Goal: Information Seeking & Learning: Learn about a topic

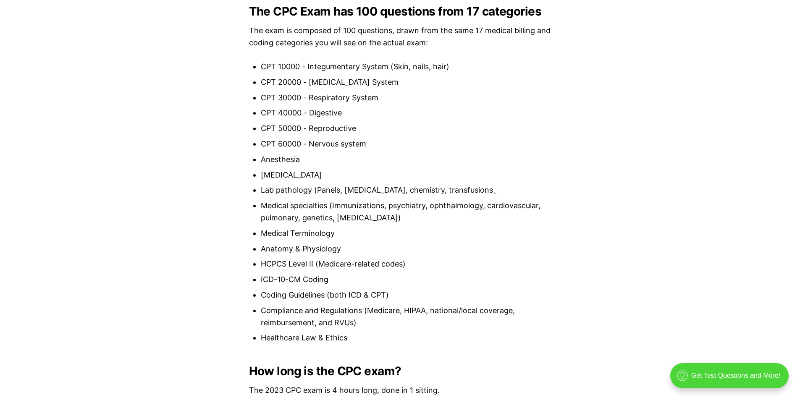
scroll to position [814, 0]
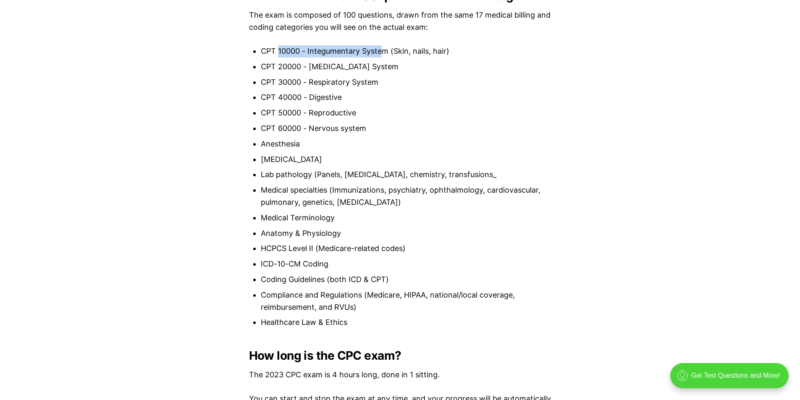
drag, startPoint x: 277, startPoint y: 53, endPoint x: 382, endPoint y: 55, distance: 105.1
click at [382, 55] on li "CPT 10000 - Integumentary System (Skin, nails, hair)" at bounding box center [406, 51] width 291 height 12
click at [355, 46] on li "CPT 10000 - Integumentary System (Skin, nails, hair)" at bounding box center [406, 51] width 291 height 12
click at [343, 48] on li "CPT 10000 - Integumentary System (Skin, nails, hair)" at bounding box center [406, 51] width 291 height 12
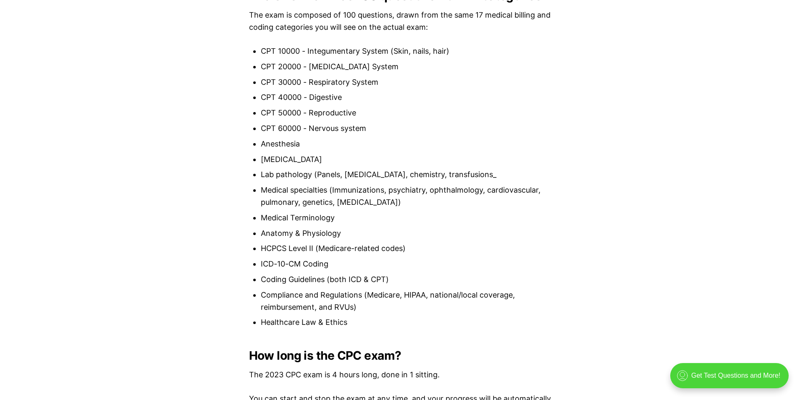
drag, startPoint x: 316, startPoint y: 109, endPoint x: 364, endPoint y: 119, distance: 49.4
click at [322, 111] on li "CPT 50000 - Reproductive" at bounding box center [406, 113] width 291 height 12
click at [329, 81] on li "CPT 30000 - Respiratory System" at bounding box center [406, 82] width 291 height 12
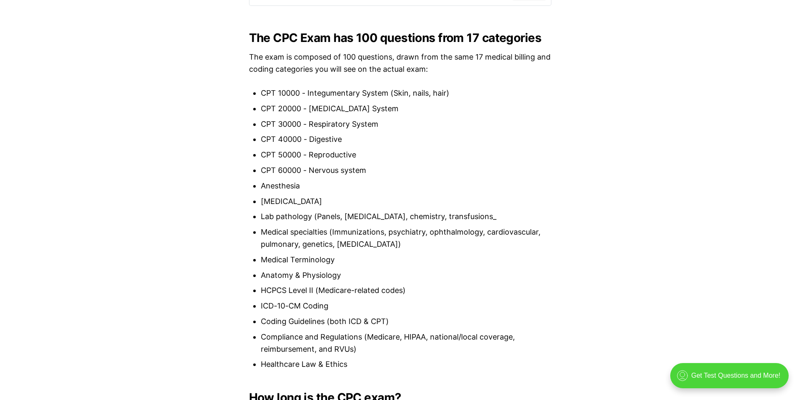
drag, startPoint x: 316, startPoint y: 91, endPoint x: 428, endPoint y: 103, distance: 112.0
click at [428, 103] on ul "CPT 10000 - Integumentary System (Skin, nails, hair) CPT 20000 - [MEDICAL_DATA]…" at bounding box center [400, 229] width 303 height 284
click at [356, 110] on li "CPT 20000 - [MEDICAL_DATA] System" at bounding box center [406, 109] width 291 height 12
click at [348, 124] on li "CPT 30000 - Respiratory System" at bounding box center [406, 124] width 291 height 12
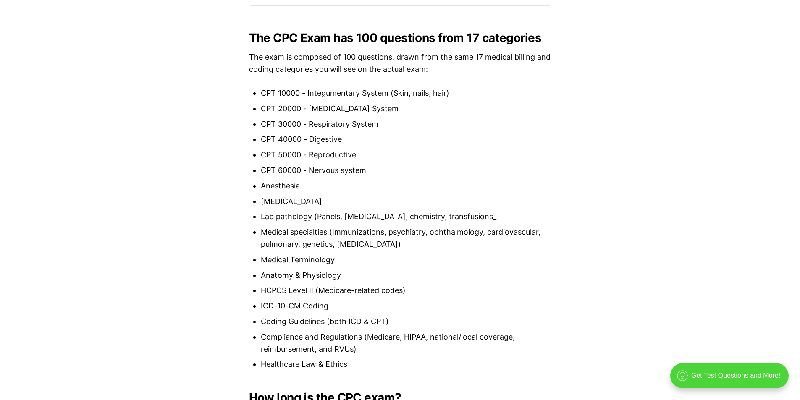
drag, startPoint x: 336, startPoint y: 142, endPoint x: 339, endPoint y: 145, distance: 4.5
click at [335, 142] on li "CPT 40000 - Digestive" at bounding box center [406, 140] width 291 height 12
click at [287, 307] on li "ICD-10-CM Coding" at bounding box center [406, 306] width 291 height 12
click at [364, 306] on li "ICD-10-CM Coding" at bounding box center [406, 306] width 291 height 12
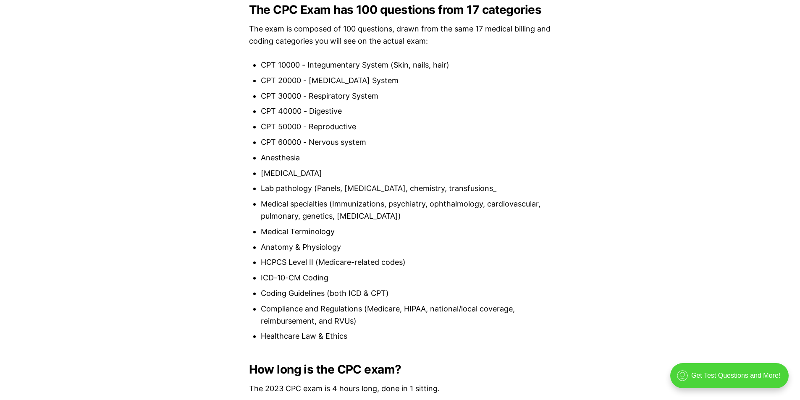
scroll to position [814, 0]
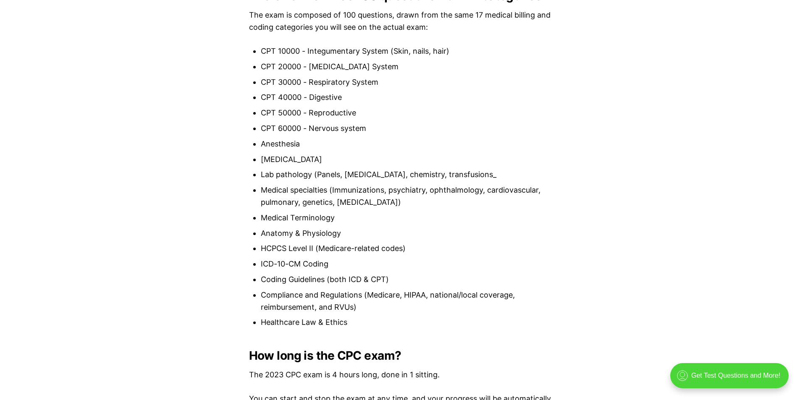
click at [411, 274] on li "Coding Guidelines (both ICD & CPT)" at bounding box center [406, 280] width 291 height 12
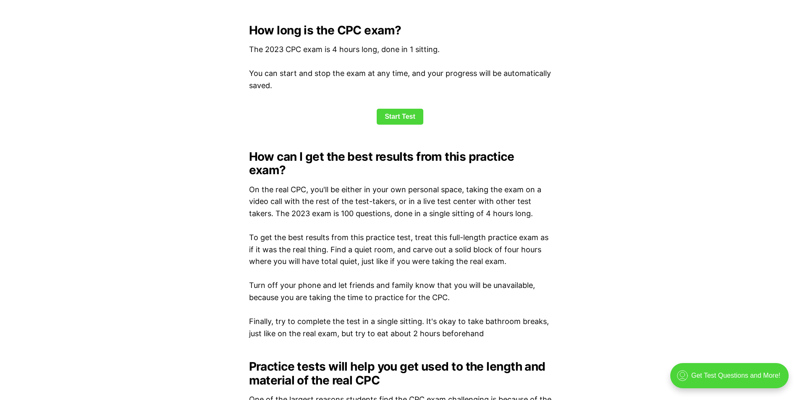
scroll to position [1150, 0]
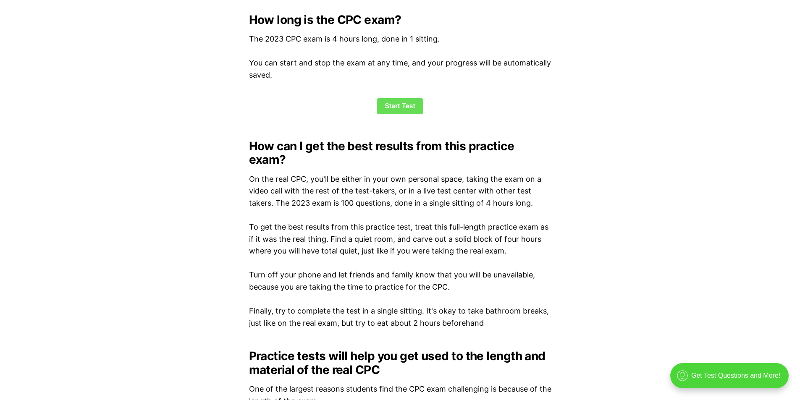
click at [395, 106] on link "Start Test" at bounding box center [400, 106] width 47 height 16
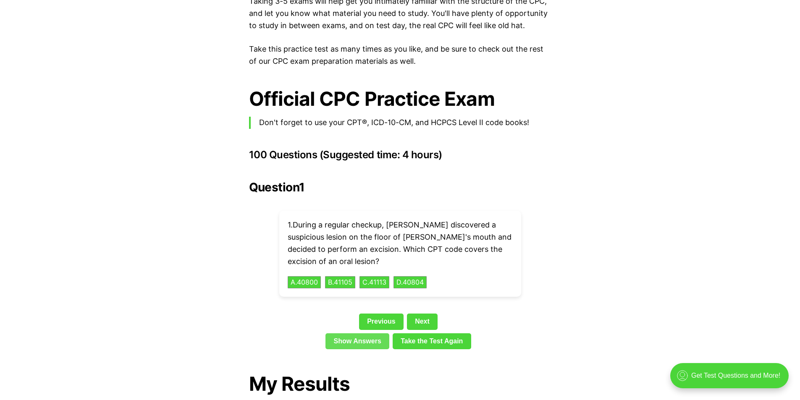
scroll to position [1758, 0]
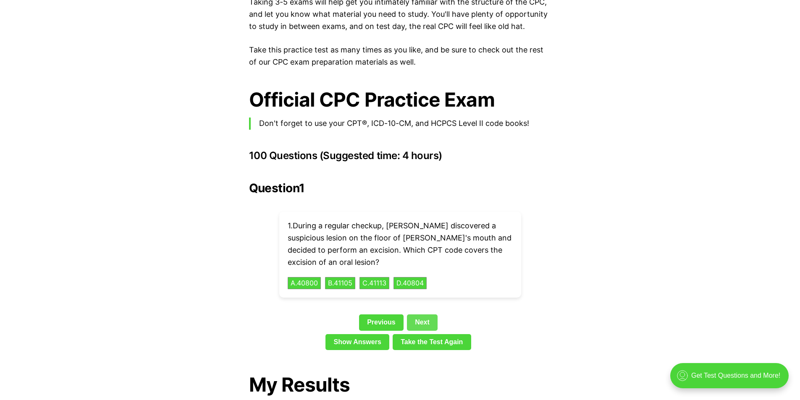
click at [426, 315] on link "Next" at bounding box center [422, 323] width 31 height 16
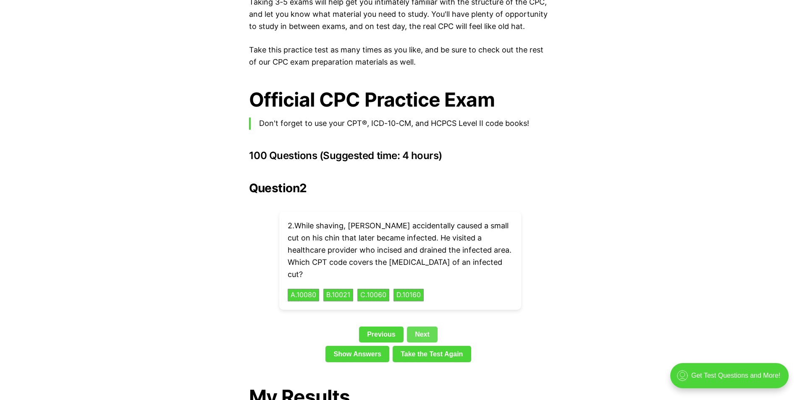
click at [427, 327] on link "Next" at bounding box center [422, 335] width 31 height 16
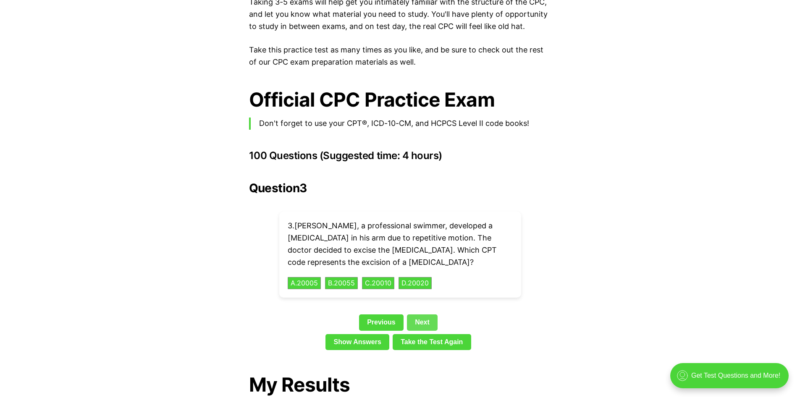
click at [429, 315] on link "Next" at bounding box center [422, 323] width 31 height 16
click at [426, 315] on link "Next" at bounding box center [422, 323] width 31 height 16
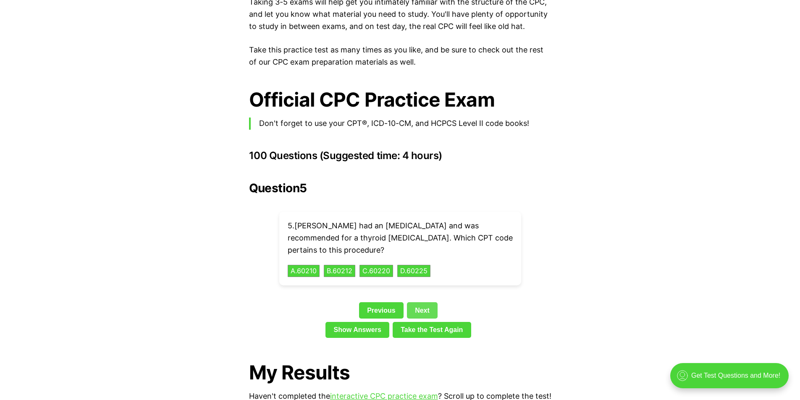
click at [432, 303] on link "Next" at bounding box center [422, 311] width 31 height 16
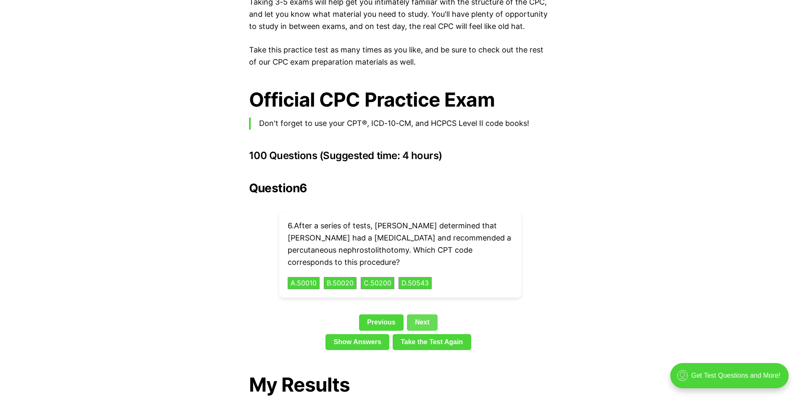
click at [425, 315] on link "Next" at bounding box center [422, 323] width 31 height 16
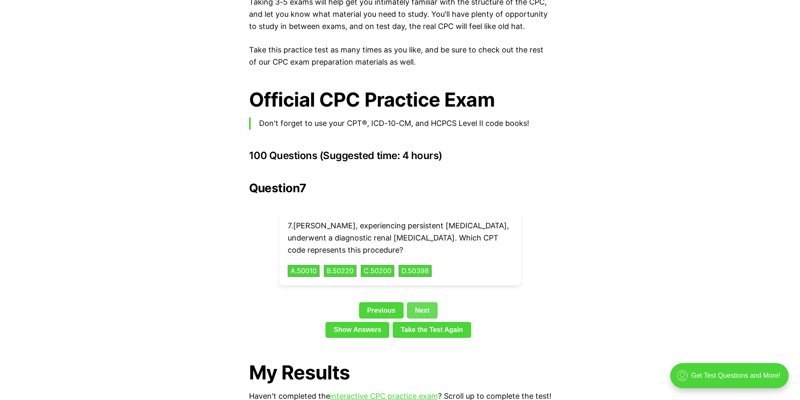
click at [431, 303] on link "Next" at bounding box center [422, 311] width 31 height 16
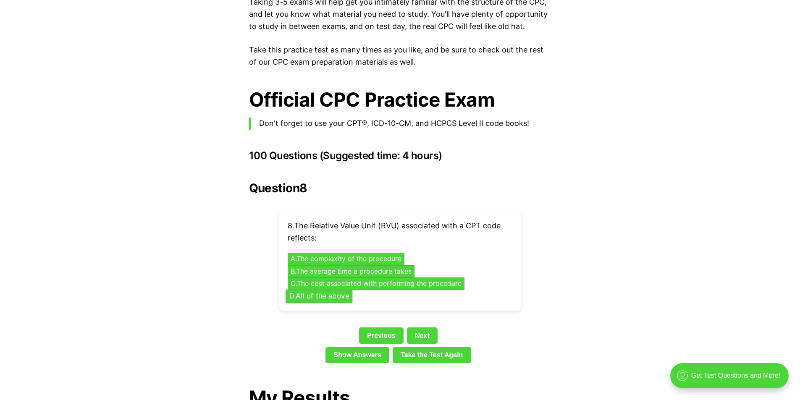
click at [321, 290] on button "D . All of the above" at bounding box center [319, 296] width 66 height 13
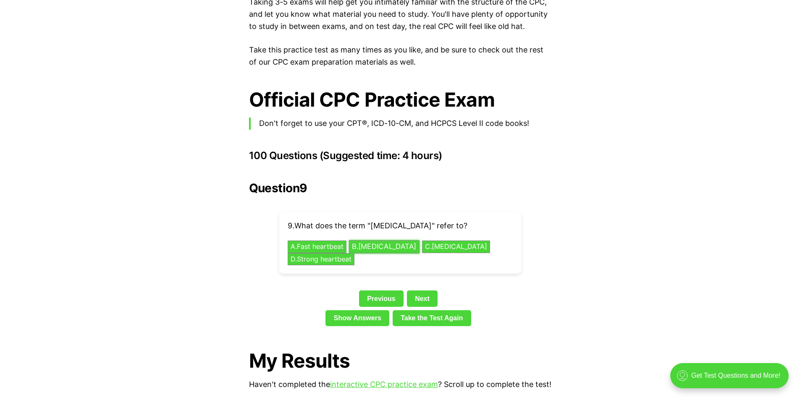
click at [399, 241] on button "B . [MEDICAL_DATA]" at bounding box center [384, 247] width 71 height 13
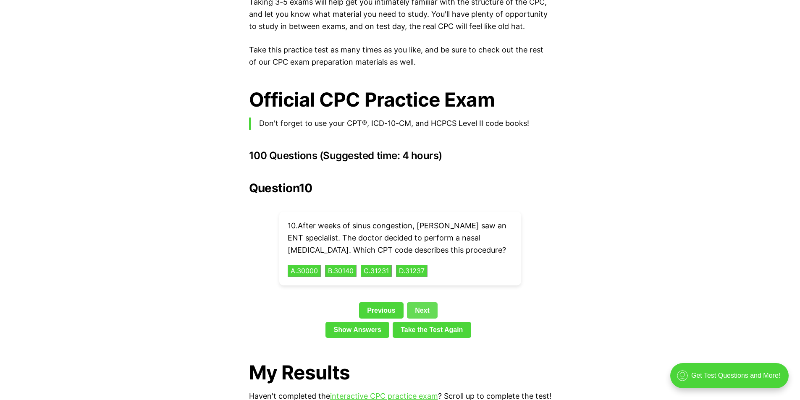
click at [427, 303] on link "Next" at bounding box center [422, 311] width 31 height 16
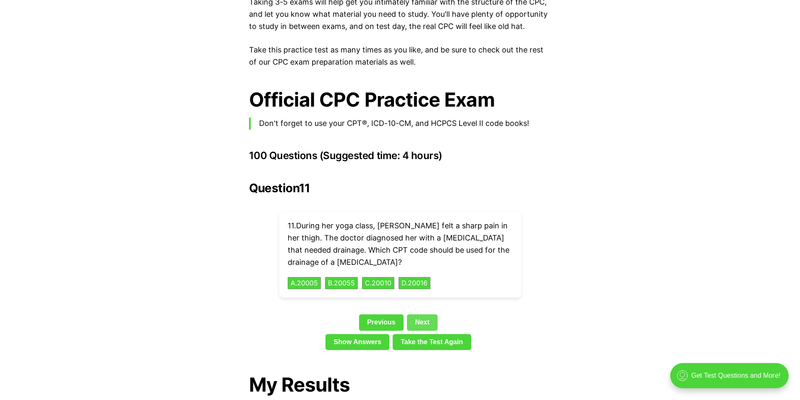
click at [422, 315] on link "Next" at bounding box center [422, 323] width 31 height 16
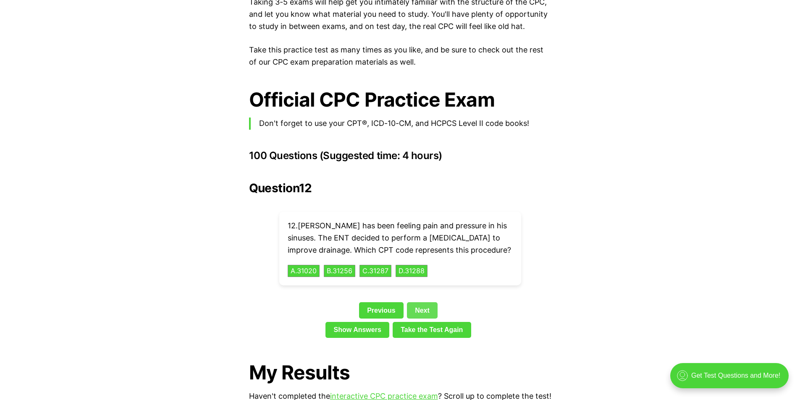
click at [426, 303] on link "Next" at bounding box center [422, 311] width 31 height 16
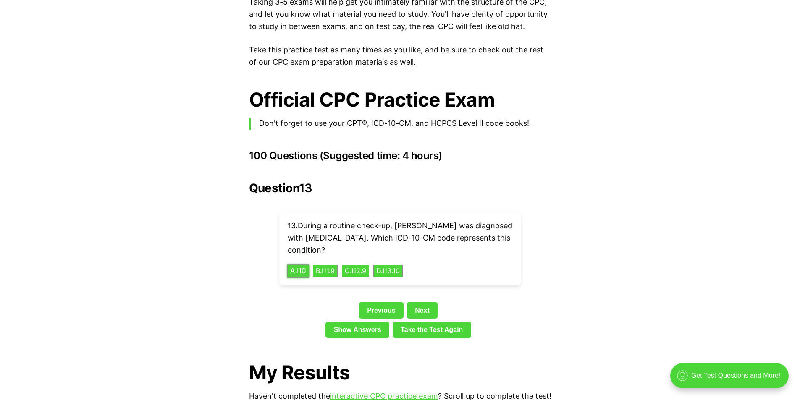
click at [301, 265] on button "A . I10" at bounding box center [298, 271] width 22 height 13
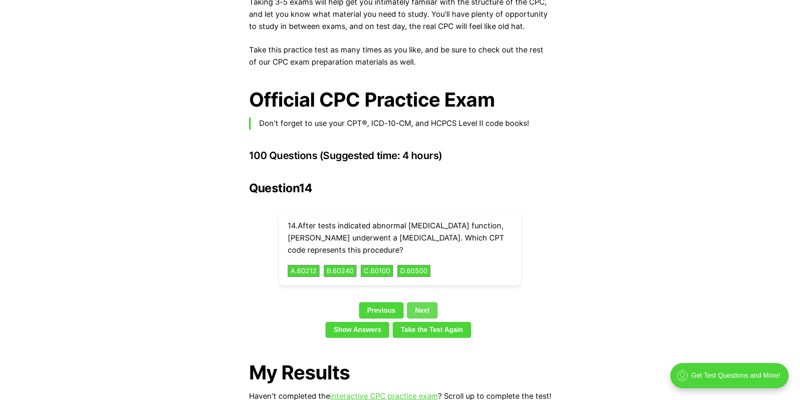
click at [421, 303] on link "Next" at bounding box center [422, 311] width 31 height 16
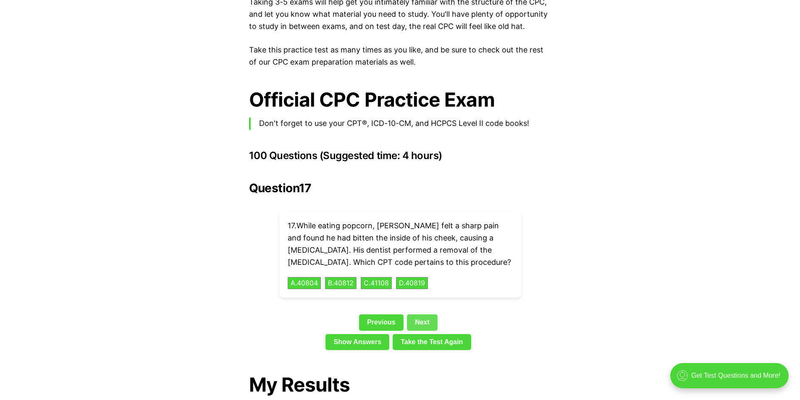
drag, startPoint x: 421, startPoint y: 300, endPoint x: 421, endPoint y: 305, distance: 5.5
click at [421, 303] on div "Question 17 17 . While eating popcorn, [PERSON_NAME] felt a sharp pain and foun…" at bounding box center [400, 268] width 303 height 172
click at [420, 315] on link "Next" at bounding box center [422, 323] width 31 height 16
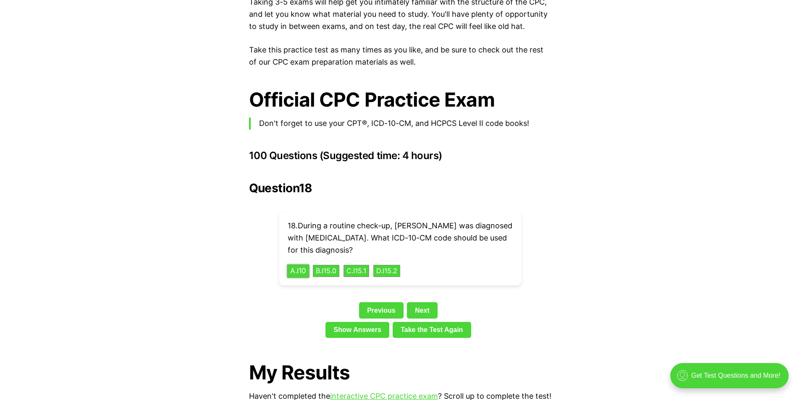
click at [300, 265] on button "A . I10" at bounding box center [298, 271] width 22 height 13
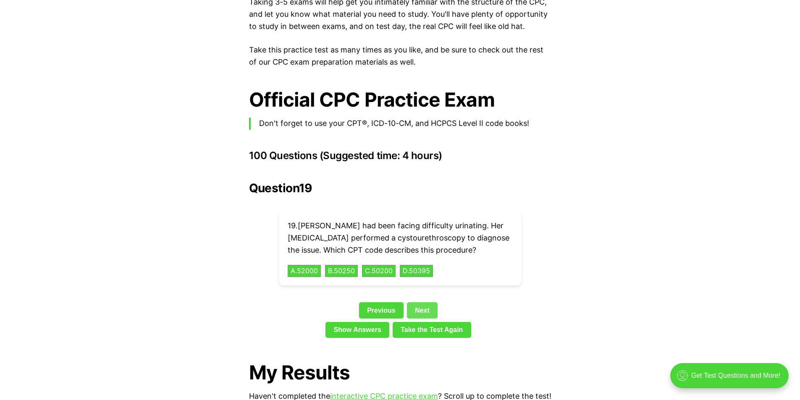
click at [432, 303] on link "Next" at bounding box center [422, 311] width 31 height 16
click at [429, 311] on link "Next" at bounding box center [422, 311] width 31 height 16
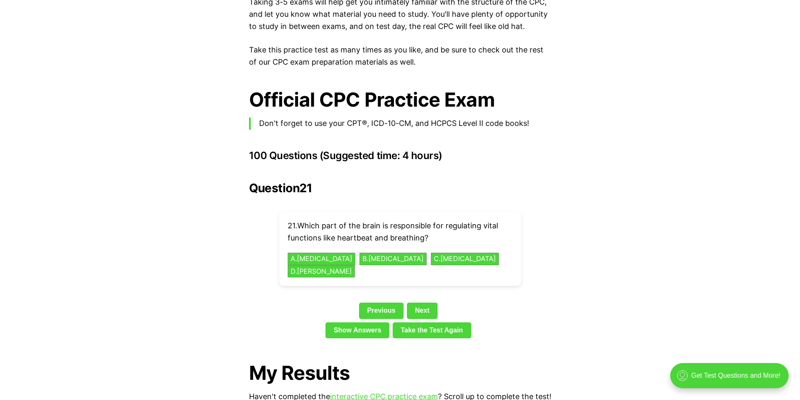
click at [337, 226] on p "21 . Which part of the brain is responsible for regulating vital functions like…" at bounding box center [400, 232] width 225 height 24
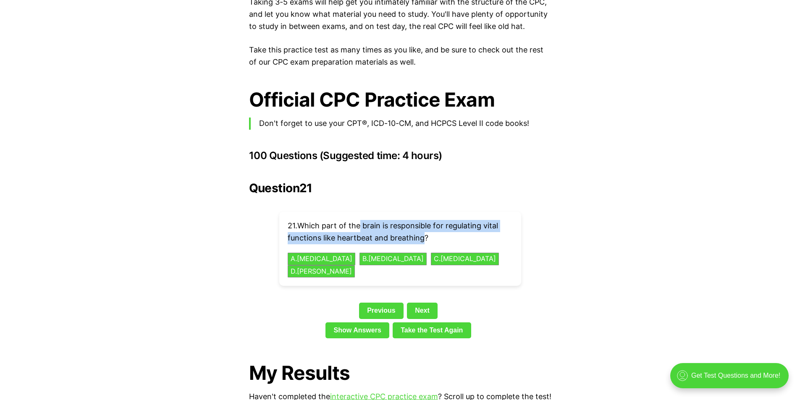
drag, startPoint x: 362, startPoint y: 210, endPoint x: 423, endPoint y: 224, distance: 62.4
click at [423, 224] on p "21 . Which part of the brain is responsible for regulating vital functions like…" at bounding box center [400, 232] width 225 height 24
copy p "brain is responsible for regulating vital functions like heartbeat and breathing"
click at [376, 253] on button "B . [MEDICAL_DATA]" at bounding box center [393, 259] width 71 height 13
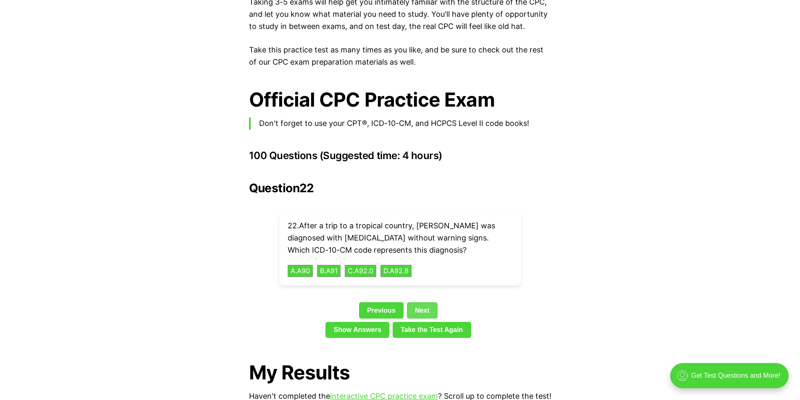
click at [430, 303] on link "Next" at bounding box center [422, 311] width 31 height 16
click at [432, 303] on link "Next" at bounding box center [422, 311] width 31 height 16
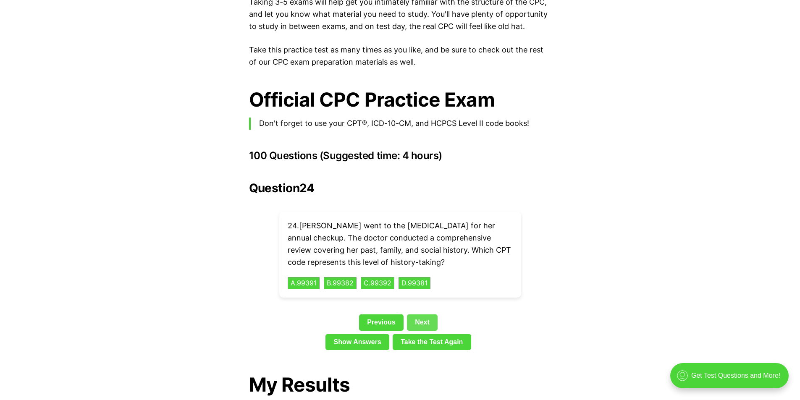
click at [430, 315] on link "Next" at bounding box center [422, 323] width 31 height 16
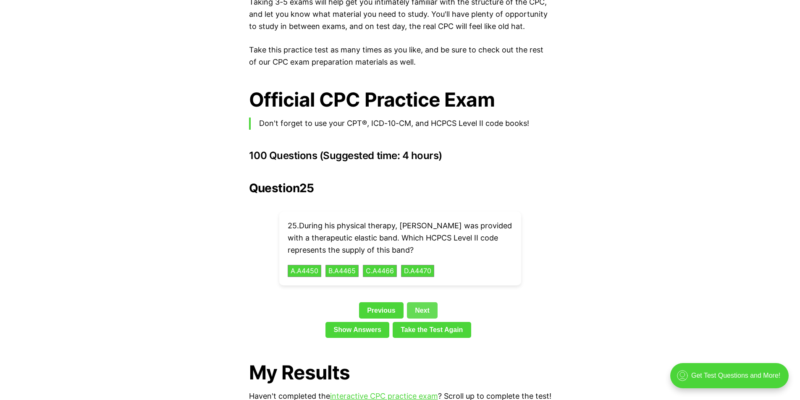
click at [431, 303] on link "Next" at bounding box center [422, 311] width 31 height 16
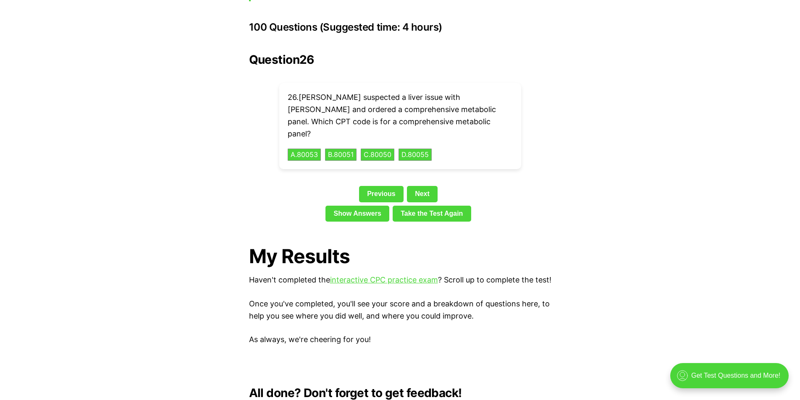
scroll to position [1928, 0]
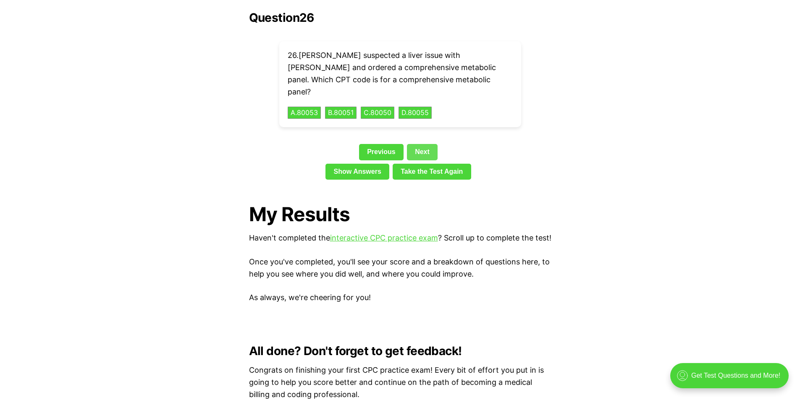
click at [425, 144] on link "Next" at bounding box center [422, 152] width 31 height 16
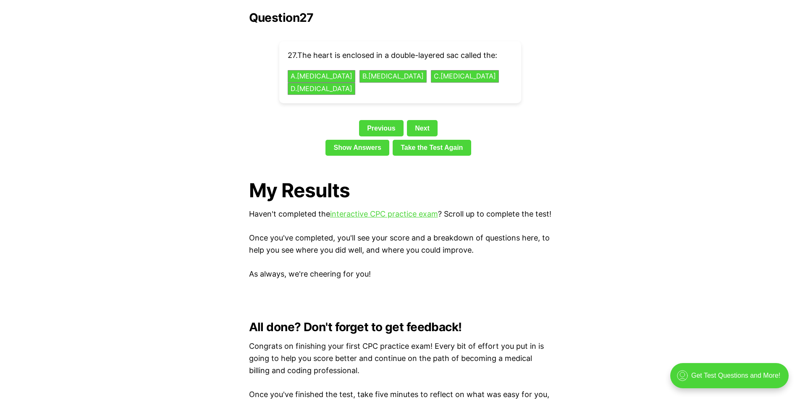
scroll to position [1844, 0]
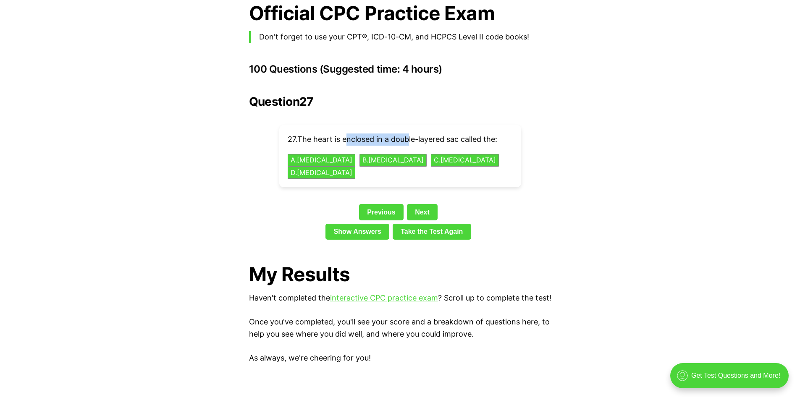
drag, startPoint x: 349, startPoint y: 127, endPoint x: 427, endPoint y: 127, distance: 78.2
click at [416, 134] on p "27 . The heart is enclosed in a double-layered sac called the:" at bounding box center [400, 140] width 225 height 12
click at [328, 154] on button "A . [MEDICAL_DATA]" at bounding box center [321, 160] width 71 height 13
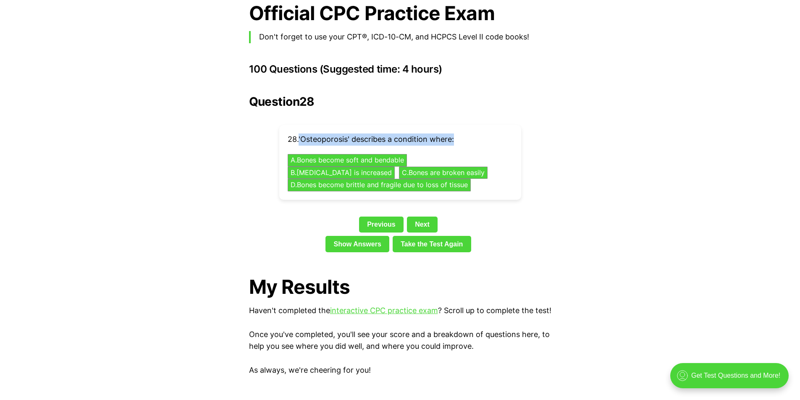
drag, startPoint x: 302, startPoint y: 127, endPoint x: 463, endPoint y: 130, distance: 161.8
click at [463, 134] on p "28 . 'Osteoporosis' describes a condition where:" at bounding box center [400, 140] width 225 height 12
copy p "'Osteoporosis' describes a condition where:"
drag, startPoint x: 348, startPoint y: 175, endPoint x: 383, endPoint y: 170, distance: 34.9
click at [348, 179] on button "D . Bones become brittle and fragile due to loss of tissue" at bounding box center [379, 185] width 192 height 13
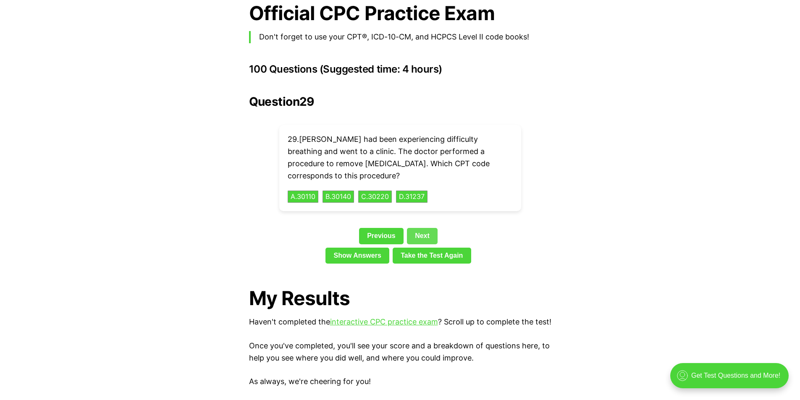
click at [430, 228] on link "Next" at bounding box center [422, 236] width 31 height 16
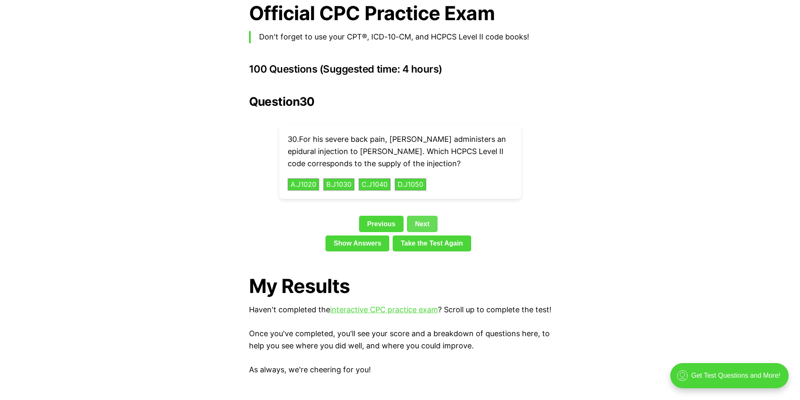
click at [430, 216] on link "Next" at bounding box center [422, 224] width 31 height 16
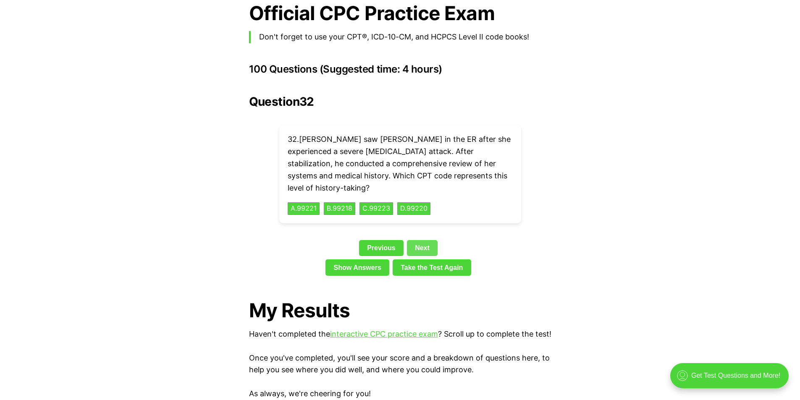
click at [430, 240] on link "Next" at bounding box center [422, 248] width 31 height 16
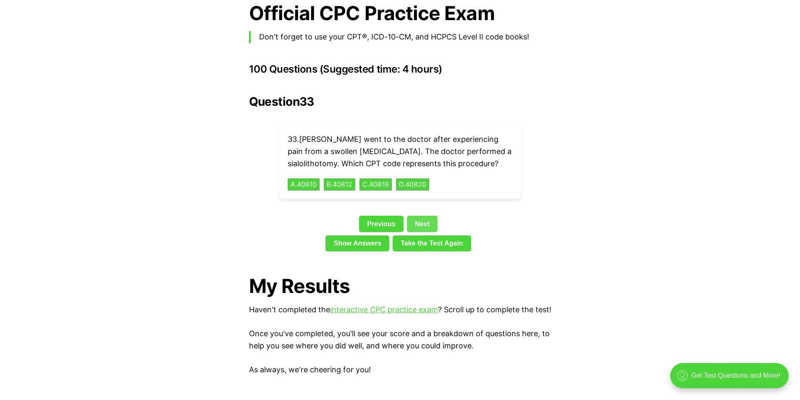
click at [425, 216] on link "Next" at bounding box center [422, 224] width 31 height 16
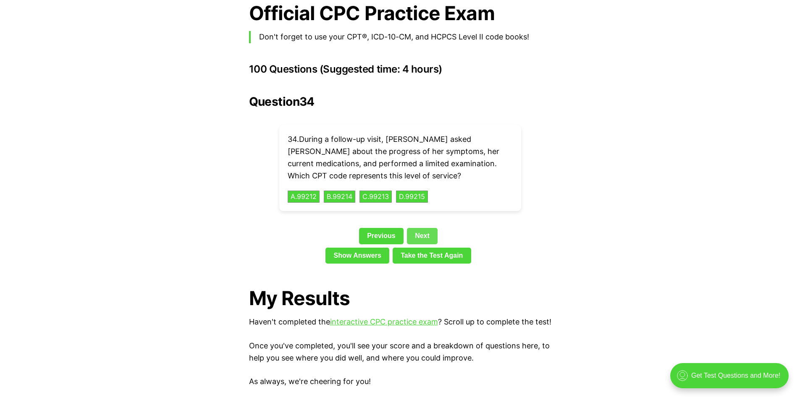
click at [425, 228] on link "Next" at bounding box center [422, 236] width 31 height 16
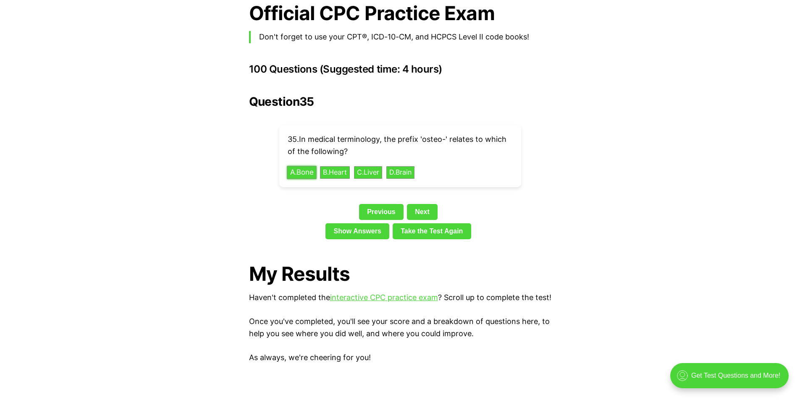
click at [306, 166] on button "A . Bone" at bounding box center [301, 172] width 29 height 13
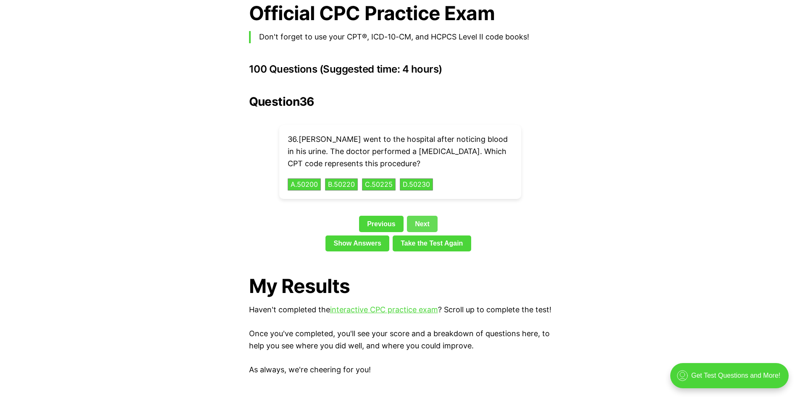
click at [421, 198] on div "Question 36 36 . [PERSON_NAME] went to the hospital after noticing blood in his…" at bounding box center [400, 175] width 303 height 160
click at [427, 216] on link "Next" at bounding box center [422, 224] width 31 height 16
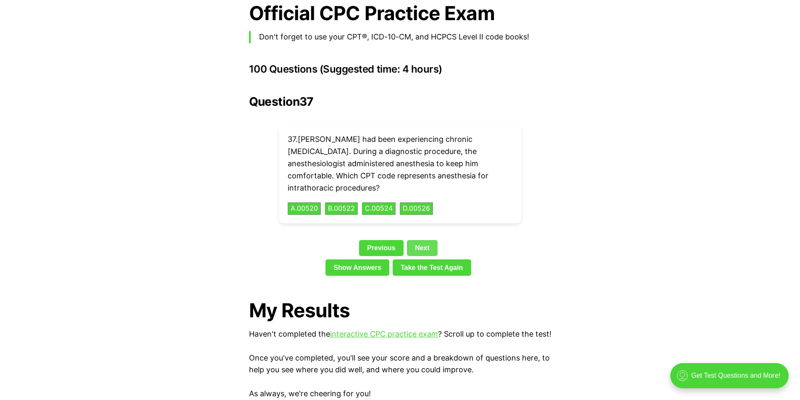
click at [426, 240] on link "Next" at bounding box center [422, 248] width 31 height 16
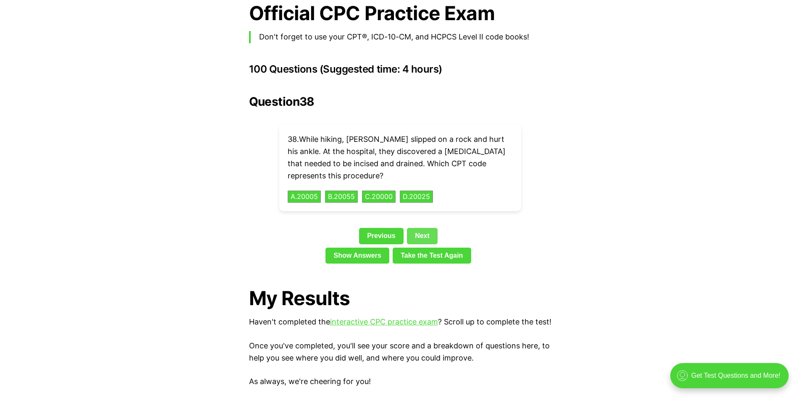
click at [426, 228] on link "Next" at bounding box center [422, 236] width 31 height 16
click at [425, 228] on link "Next" at bounding box center [422, 236] width 31 height 16
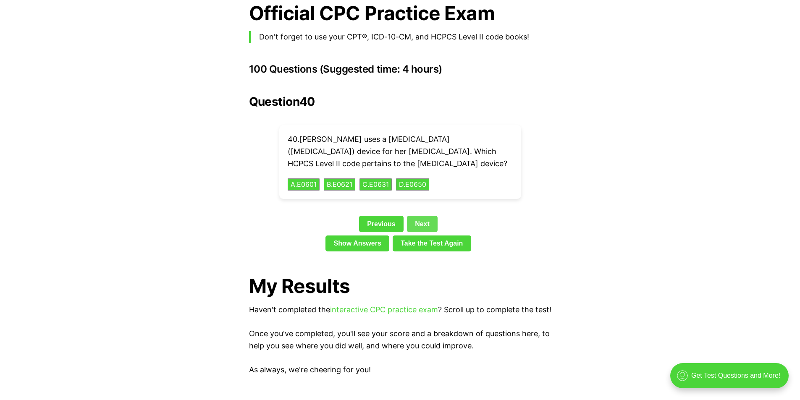
click at [425, 216] on link "Next" at bounding box center [422, 224] width 31 height 16
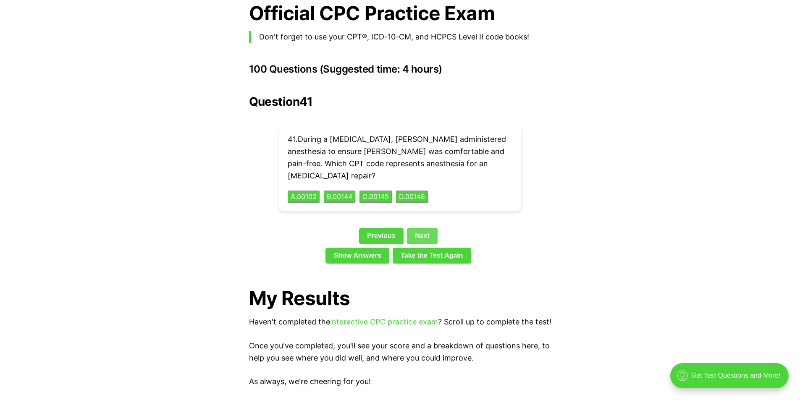
click at [422, 228] on link "Next" at bounding box center [422, 236] width 31 height 16
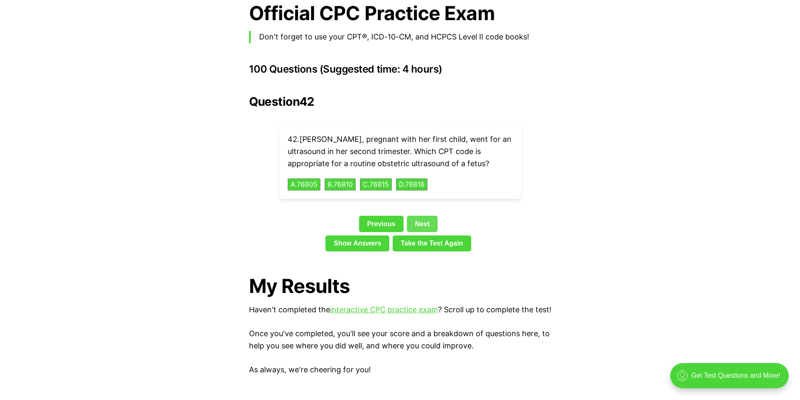
click at [421, 216] on link "Next" at bounding box center [422, 224] width 31 height 16
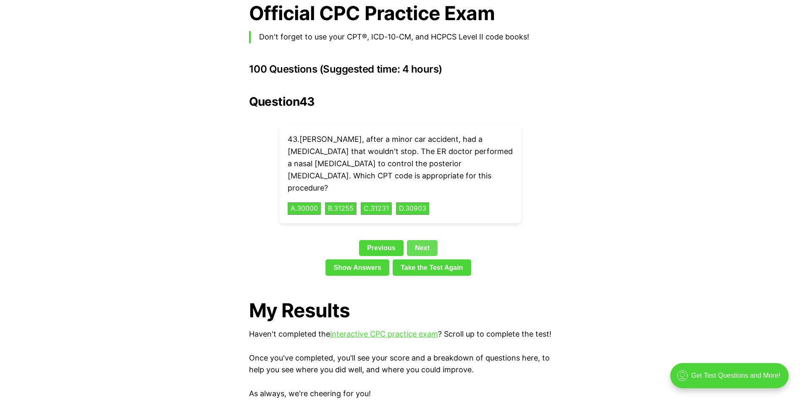
click at [421, 240] on link "Next" at bounding box center [422, 248] width 31 height 16
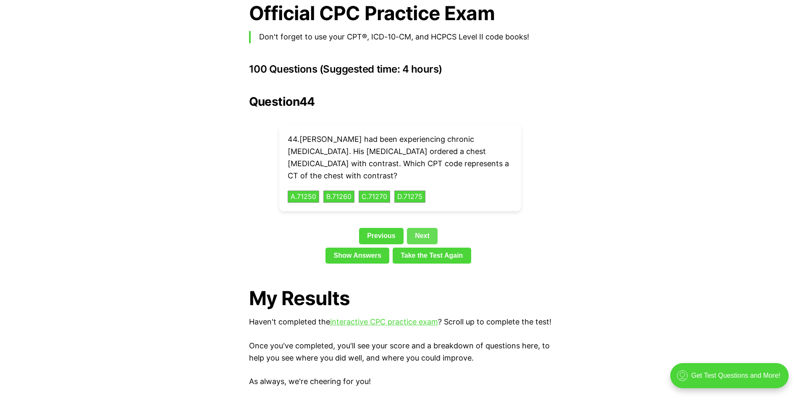
click at [424, 228] on link "Next" at bounding box center [422, 236] width 31 height 16
click at [425, 228] on link "Next" at bounding box center [422, 236] width 31 height 16
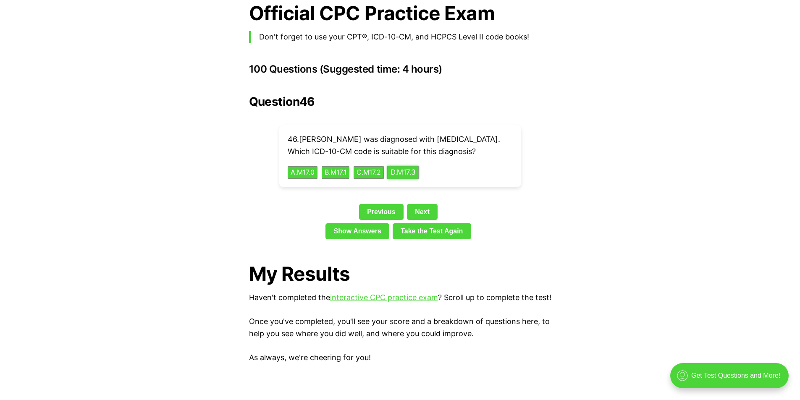
click at [418, 166] on button "D . M17.3" at bounding box center [403, 172] width 32 height 13
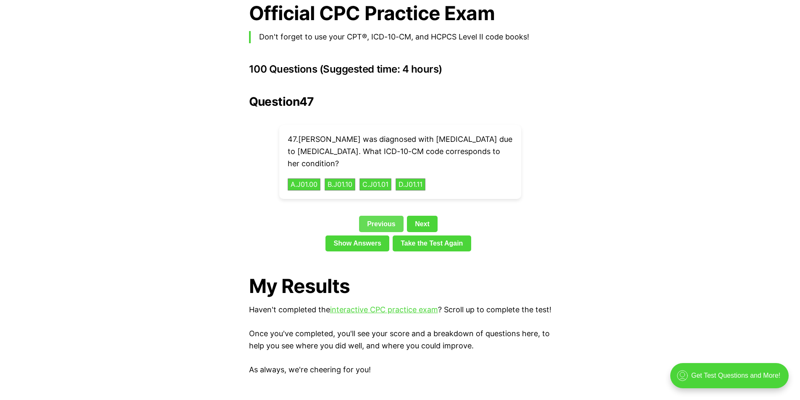
click at [383, 216] on link "Previous" at bounding box center [381, 224] width 45 height 16
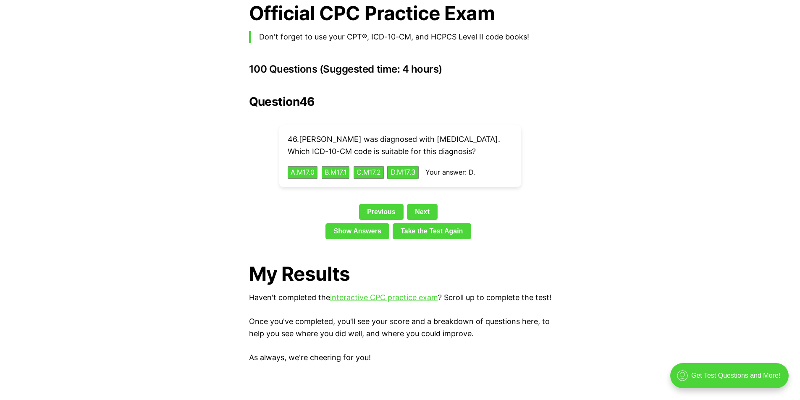
click at [467, 134] on p "46 . [PERSON_NAME] was diagnosed with [MEDICAL_DATA]. Which ICD-10-CM code is s…" at bounding box center [400, 146] width 225 height 24
copy p "[MEDICAL_DATA]"
click at [300, 166] on button "A . M17.0" at bounding box center [303, 172] width 32 height 13
